Goal: Browse casually

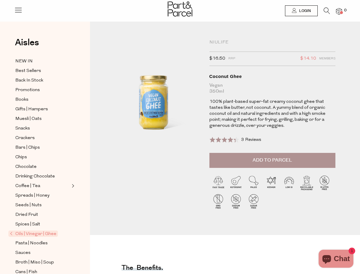
click at [180, 10] on img at bounding box center [180, 9] width 25 height 15
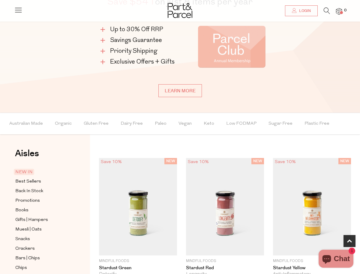
scroll to position [435, 0]
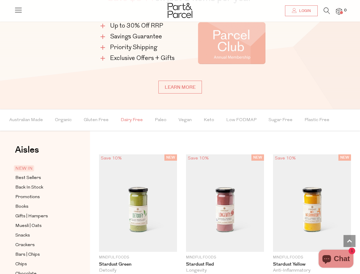
click at [134, 118] on span "Dairy Free" at bounding box center [132, 120] width 22 height 21
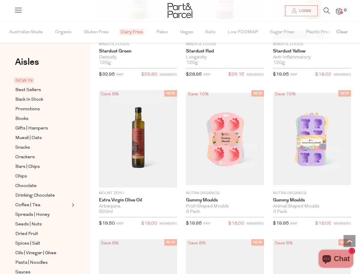
scroll to position [649, 0]
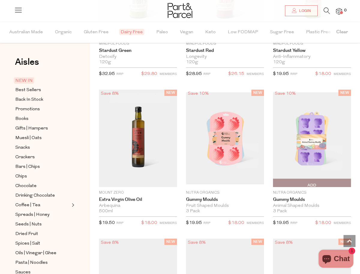
click at [316, 124] on img at bounding box center [312, 138] width 78 height 92
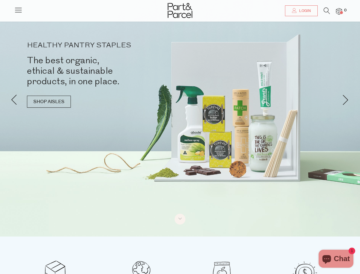
scroll to position [38, 0]
